Goal: Browse casually

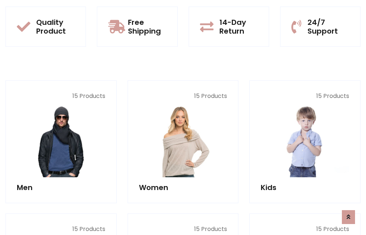
scroll to position [634, 0]
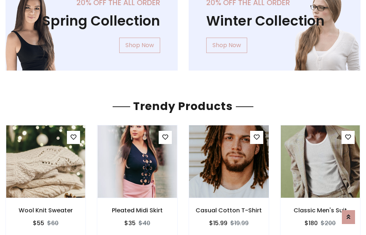
click at [229, 162] on img at bounding box center [228, 162] width 95 height 176
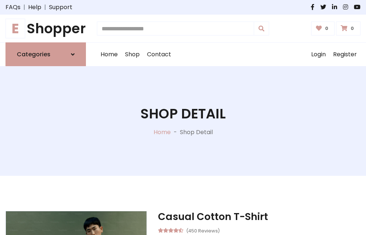
click at [46, 29] on h1 "E Shopper" at bounding box center [45, 28] width 80 height 16
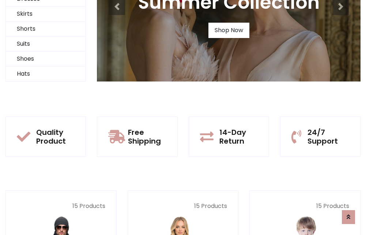
scroll to position [71, 0]
